Goal: Information Seeking & Learning: Learn about a topic

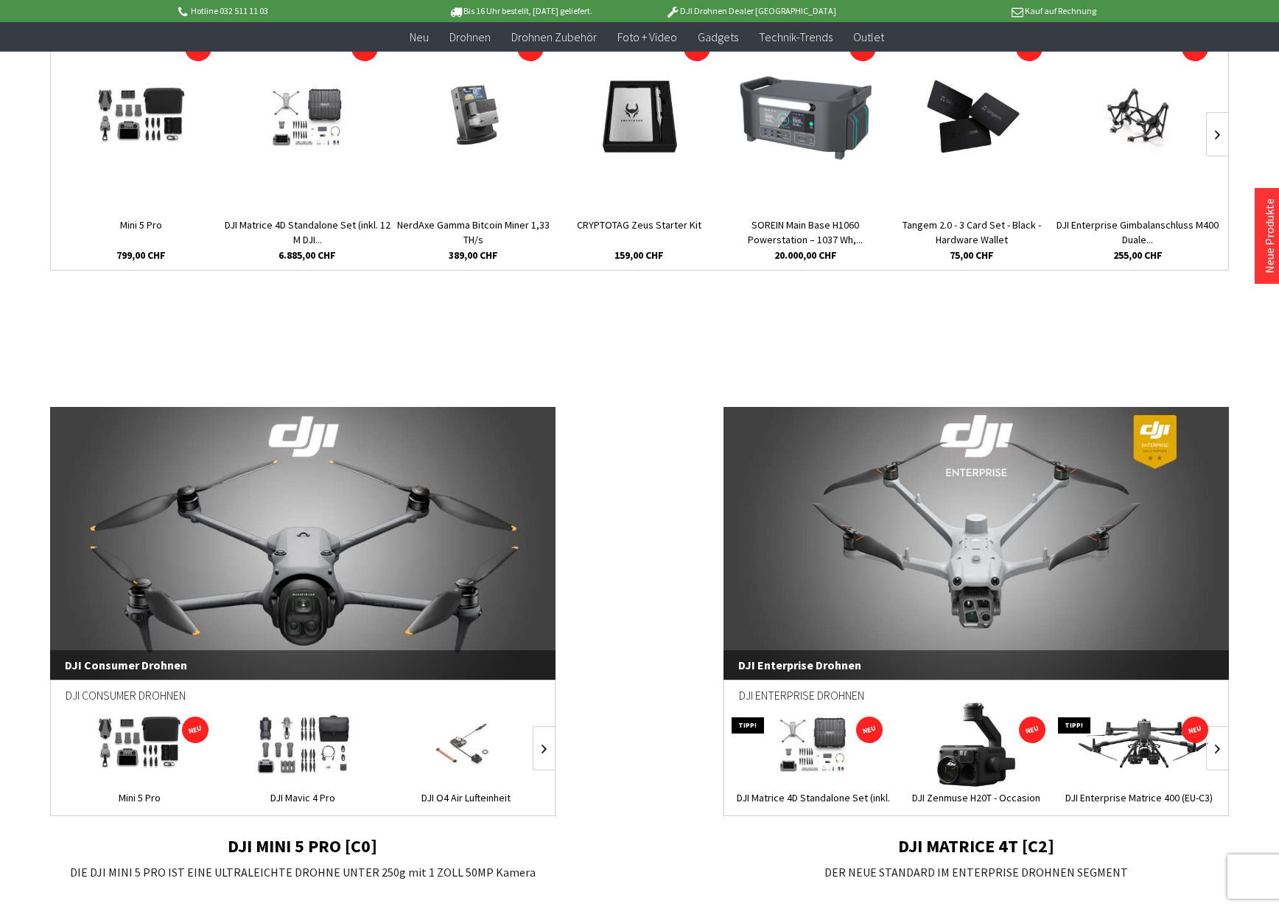
scroll to position [737, 0]
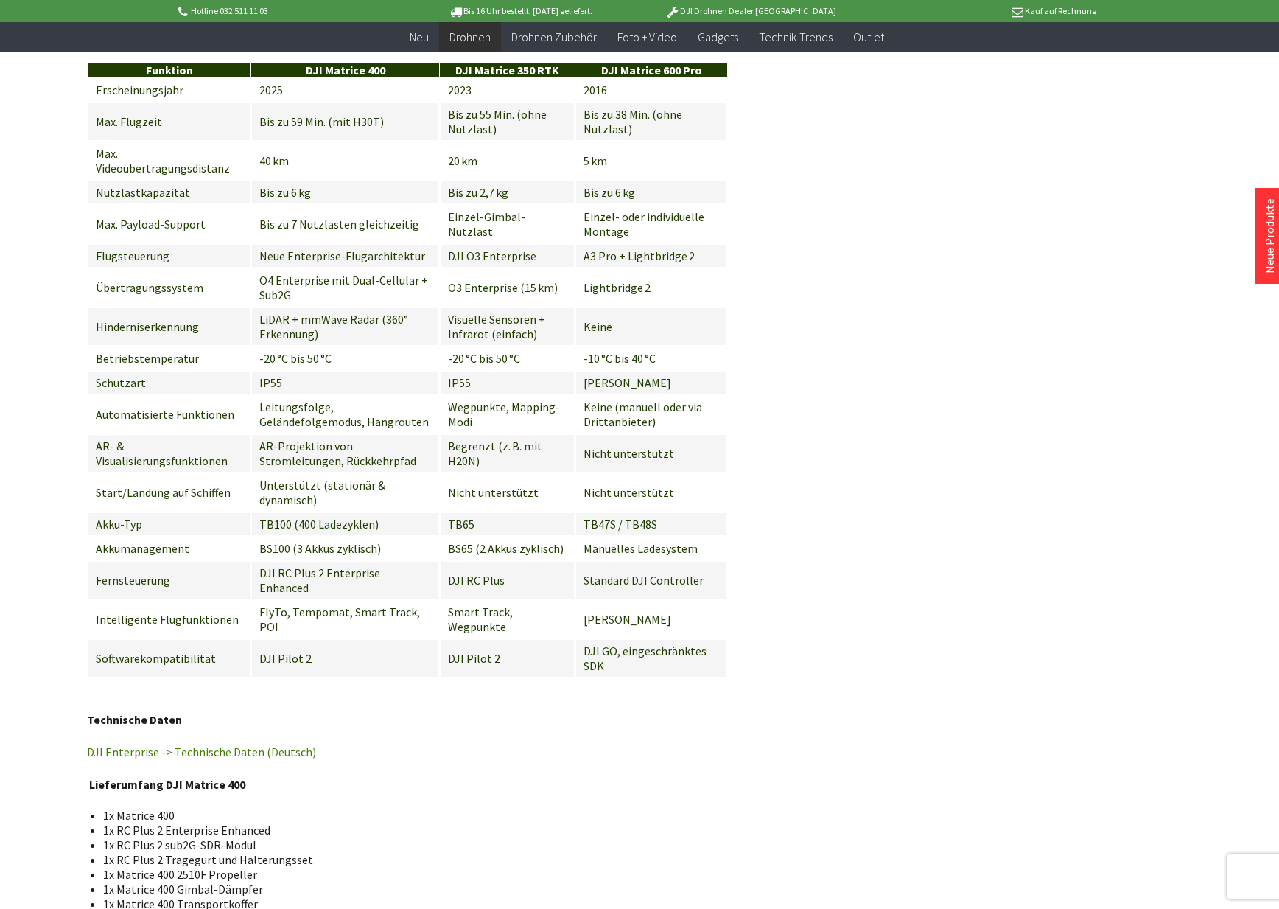
scroll to position [2330, 0]
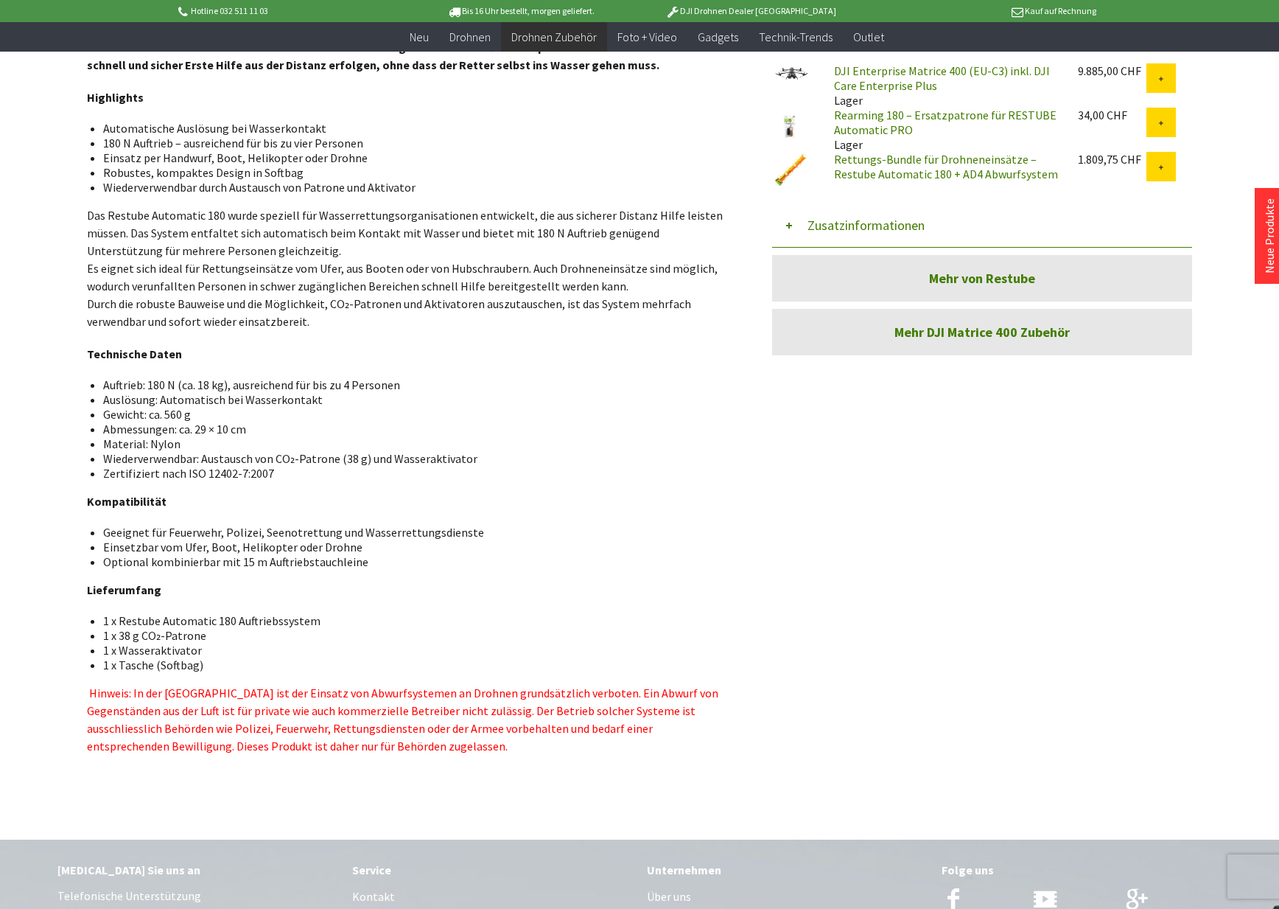
scroll to position [589, 0]
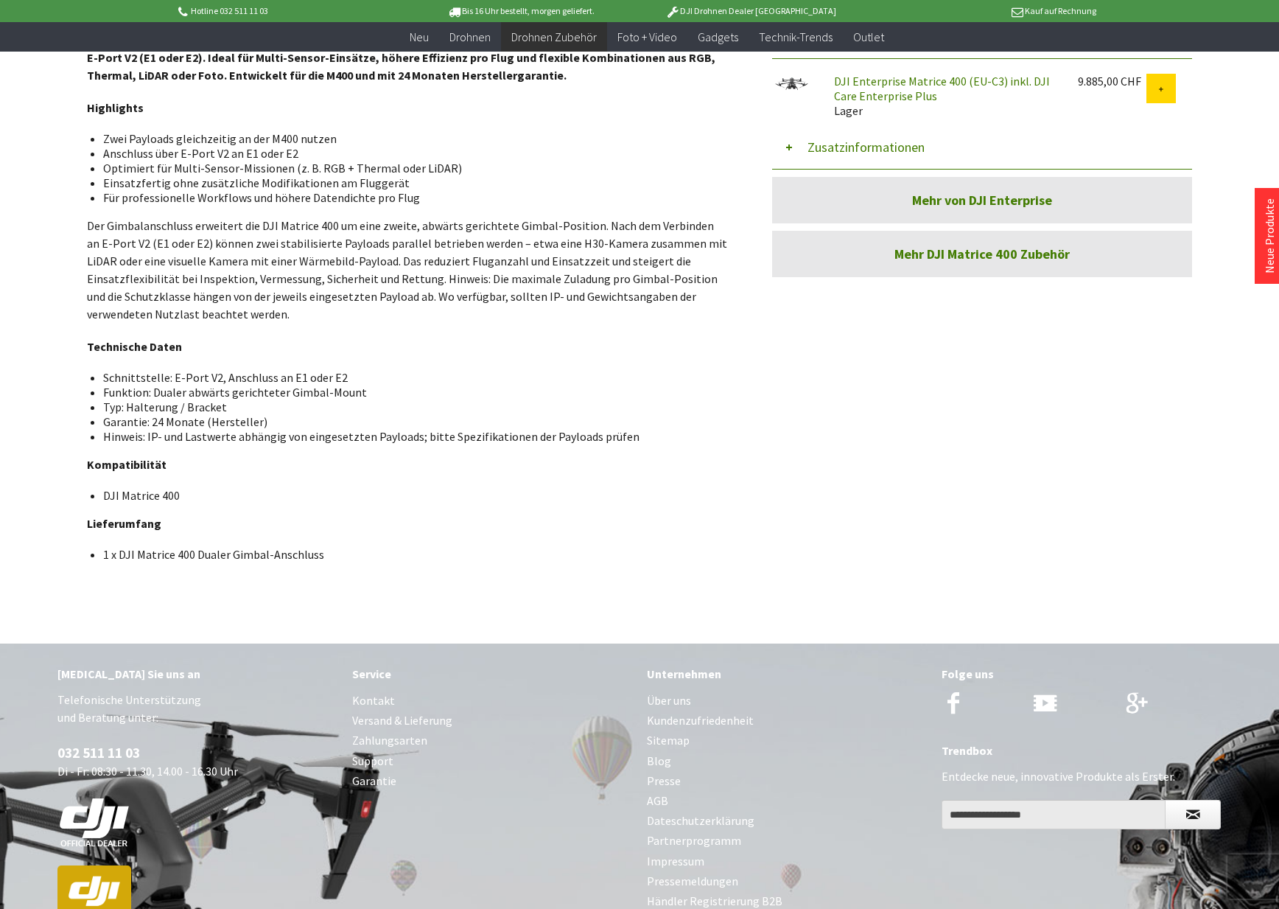
scroll to position [737, 0]
